Goal: Transaction & Acquisition: Purchase product/service

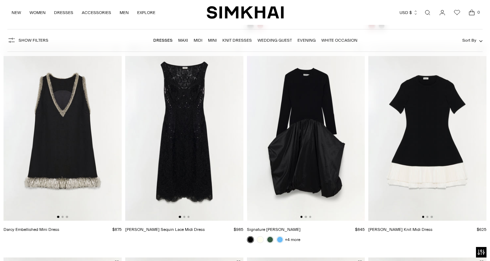
scroll to position [721, 0]
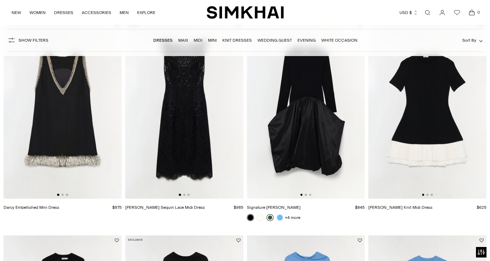
click at [271, 216] on link at bounding box center [269, 217] width 7 height 7
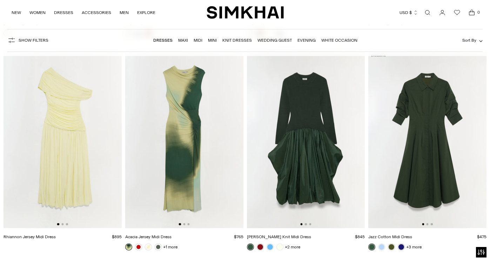
scroll to position [3465, 0]
click at [138, 248] on link at bounding box center [138, 247] width 7 height 7
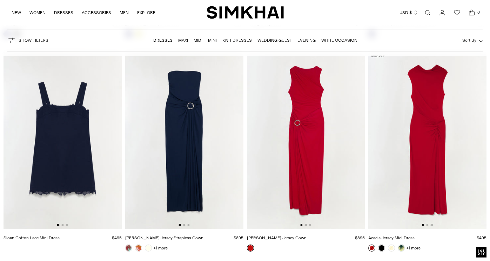
scroll to position [4535, 0]
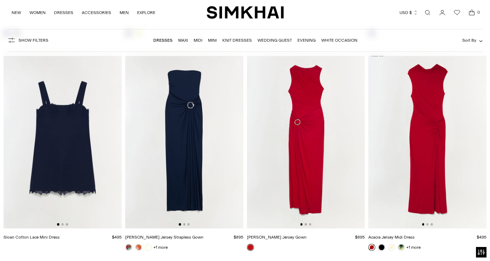
click at [185, 170] on img at bounding box center [184, 139] width 118 height 177
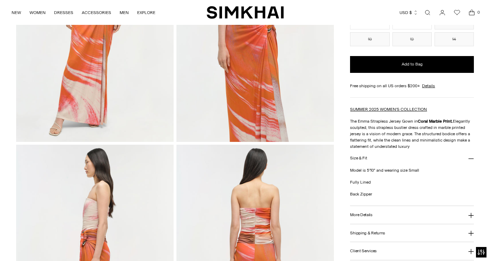
scroll to position [47, 0]
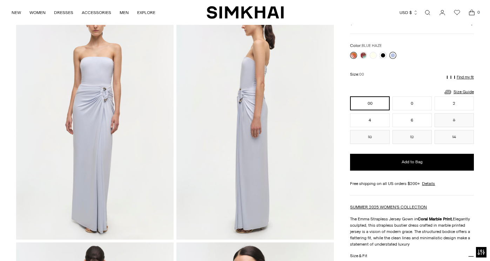
click at [393, 56] on link at bounding box center [392, 55] width 7 height 7
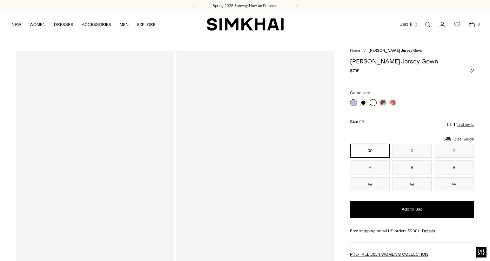
click at [374, 103] on link at bounding box center [373, 102] width 7 height 7
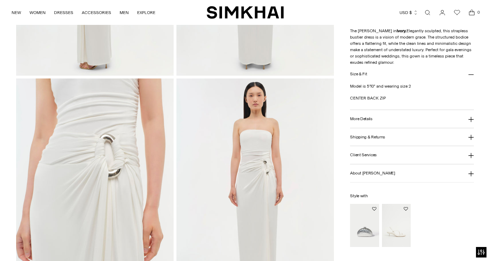
scroll to position [488, 0]
